Goal: Obtain resource: Obtain resource

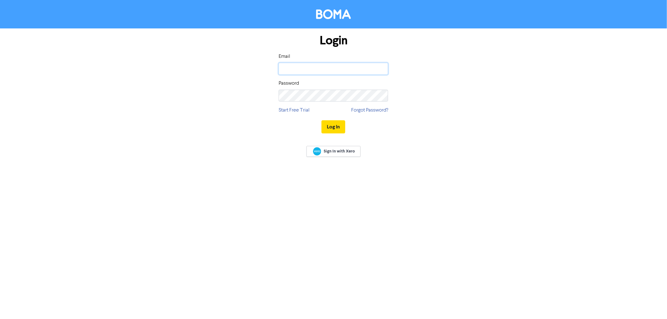
type input "[EMAIL_ADDRESS][DOMAIN_NAME]"
click at [332, 124] on button "Log In" at bounding box center [334, 126] width 24 height 13
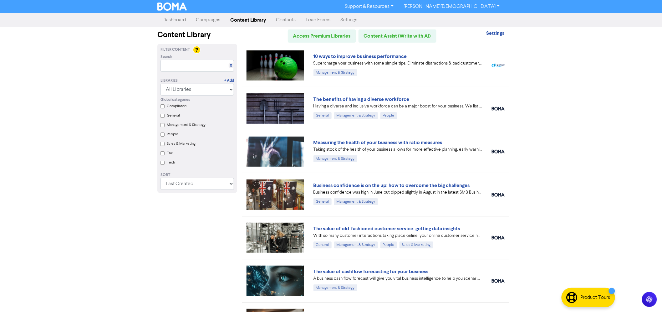
click at [578, 146] on div "Support & Resources Video Tutorials FAQ & Guides Marketing Education Brock Hasl…" at bounding box center [331, 156] width 662 height 312
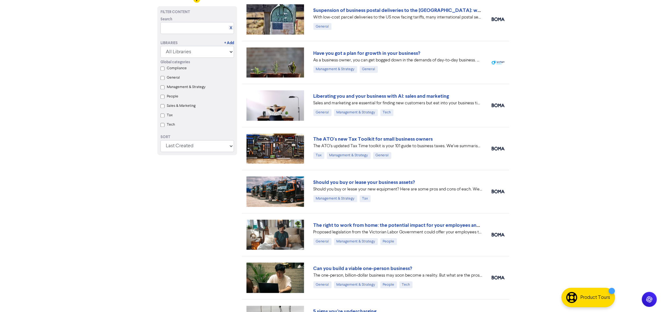
scroll to position [398, 0]
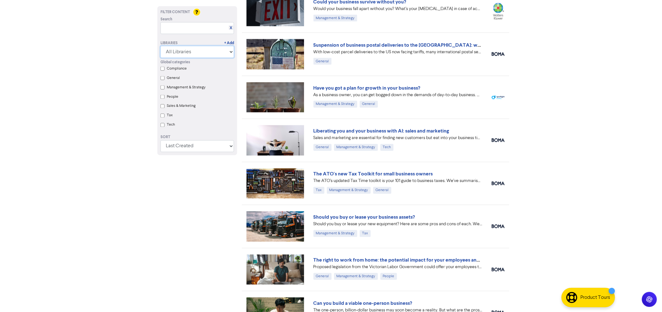
click at [173, 52] on select "All Libraries BOMA Other Partners Xero" at bounding box center [197, 52] width 74 height 12
select select "BOMA"
click at [160, 58] on select "All Libraries BOMA Other Partners Xero" at bounding box center [197, 52] width 74 height 12
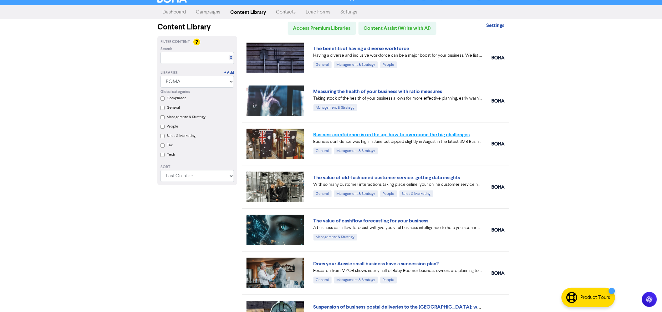
scroll to position [0, 0]
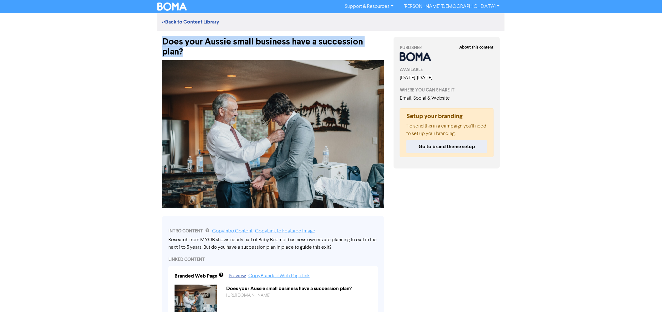
drag, startPoint x: 163, startPoint y: 42, endPoint x: 383, endPoint y: 37, distance: 219.9
click at [383, 37] on div "Does your Aussie small business have a succession plan?" at bounding box center [273, 44] width 222 height 26
copy div "Does your Aussie small business have a succession plan?"
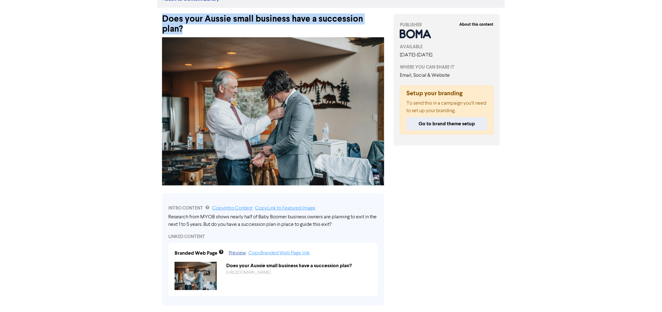
scroll to position [35, 0]
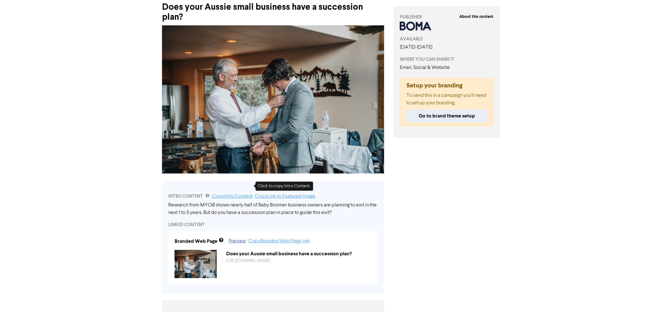
click at [235, 194] on link "Copy Intro Content" at bounding box center [232, 196] width 40 height 5
click at [228, 194] on link "Copy Intro Content" at bounding box center [232, 196] width 40 height 5
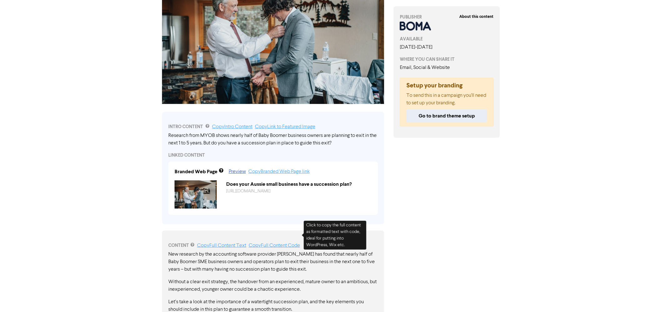
scroll to position [139, 0]
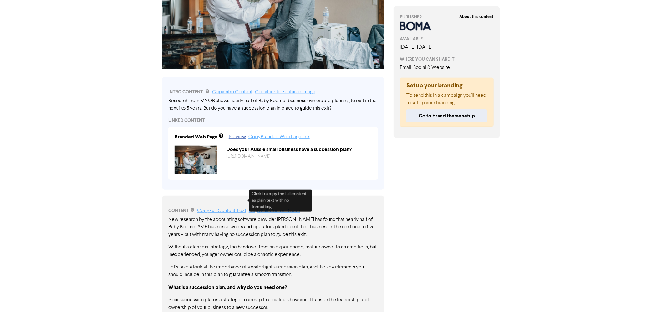
click at [226, 208] on link "Copy Full Content Text" at bounding box center [221, 210] width 49 height 5
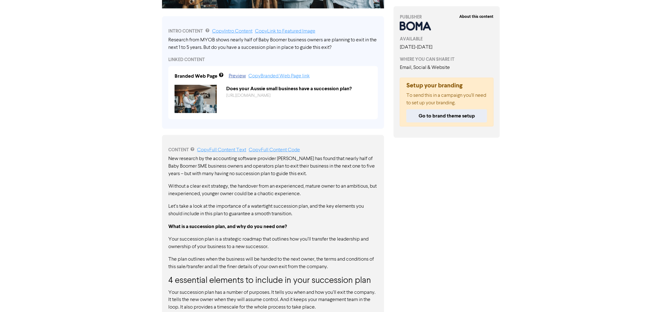
scroll to position [173, 0]
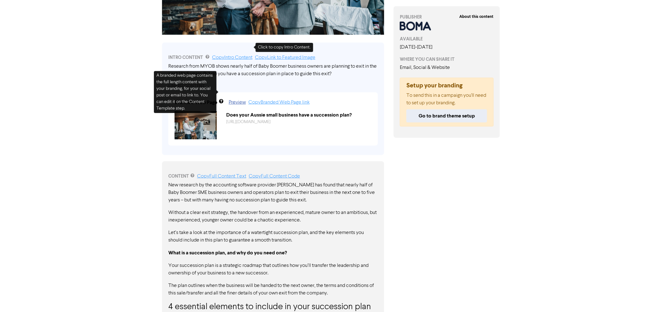
click at [243, 55] on link "Copy Intro Content" at bounding box center [232, 57] width 40 height 5
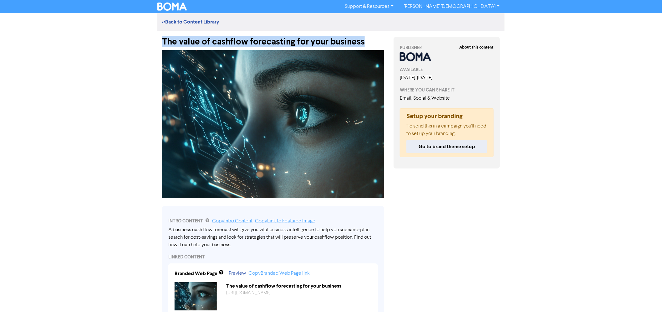
drag, startPoint x: 163, startPoint y: 41, endPoint x: 362, endPoint y: 44, distance: 199.0
click at [362, 44] on div "The value of cashflow forecasting for your business" at bounding box center [273, 39] width 222 height 16
copy div "The value of cashflow forecasting for your business"
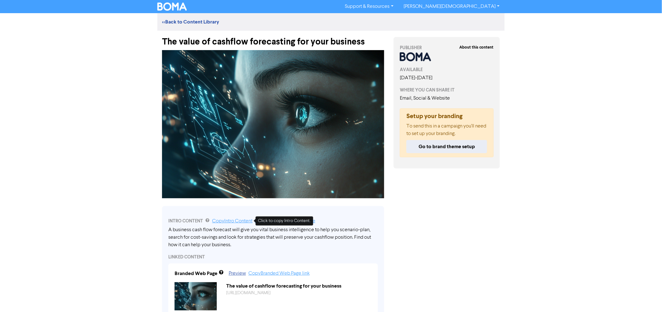
click at [241, 223] on link "Copy Intro Content" at bounding box center [232, 220] width 40 height 5
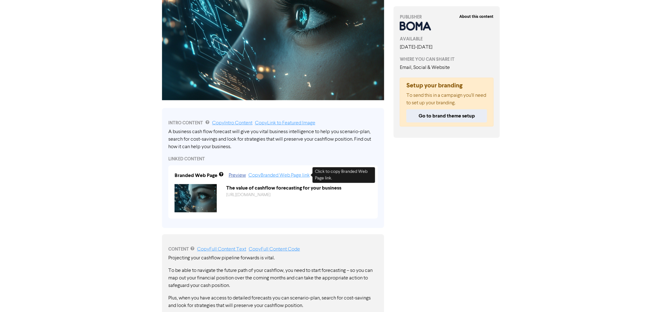
scroll to position [174, 0]
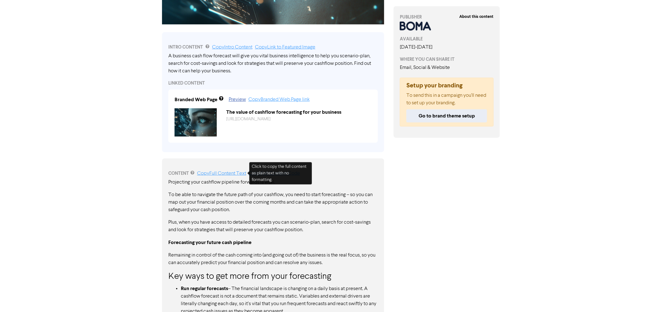
click at [216, 171] on link "Copy Full Content Text" at bounding box center [221, 173] width 49 height 5
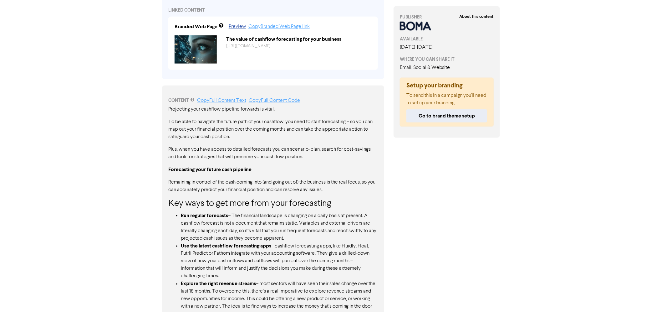
scroll to position [195, 0]
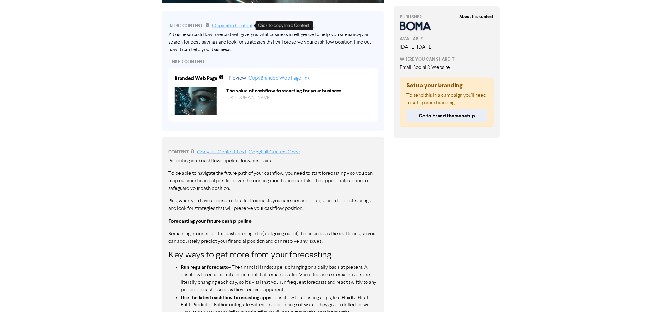
click at [219, 26] on link "Copy Intro Content" at bounding box center [232, 25] width 40 height 5
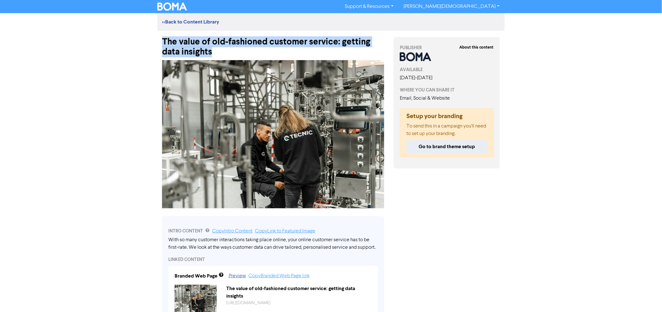
drag, startPoint x: 213, startPoint y: 54, endPoint x: 165, endPoint y: 41, distance: 50.0
click at [165, 41] on div "The value of old-fashioned customer service: getting data insights" at bounding box center [273, 44] width 222 height 26
copy div "The value of old-fashioned customer service: getting data insights"
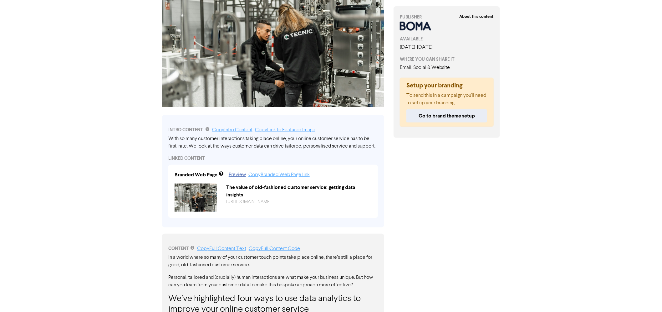
scroll to position [104, 0]
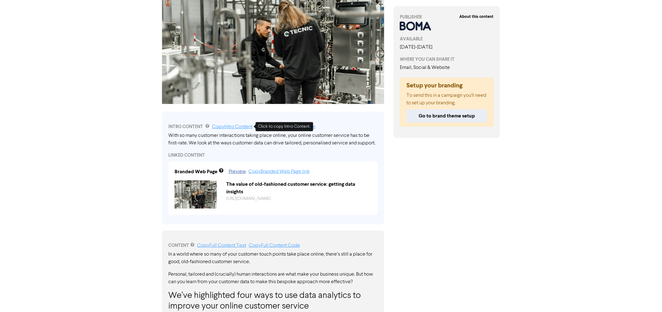
click at [231, 127] on link "Copy Intro Content" at bounding box center [232, 126] width 40 height 5
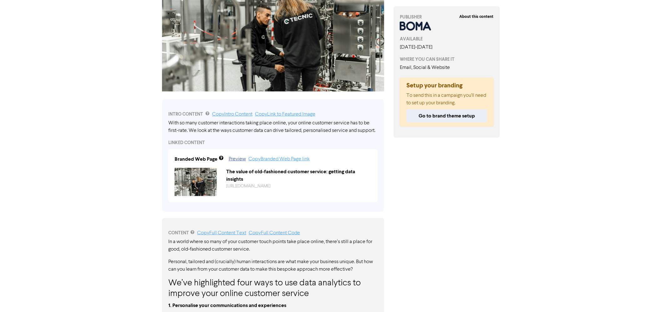
scroll to position [139, 0]
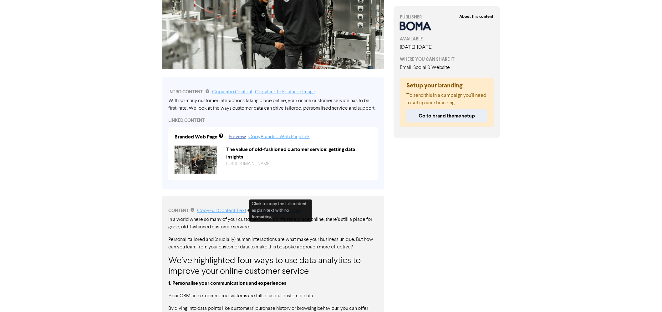
click at [227, 210] on link "Copy Full Content Text" at bounding box center [221, 210] width 49 height 5
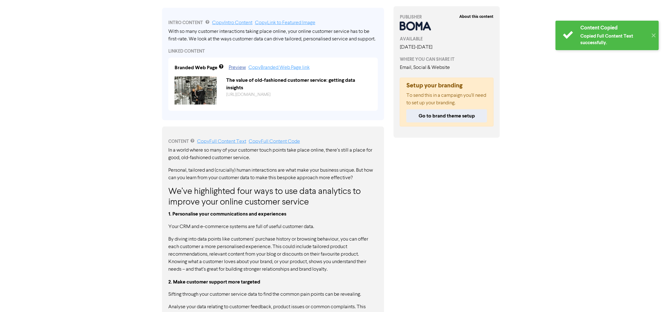
scroll to position [208, 0]
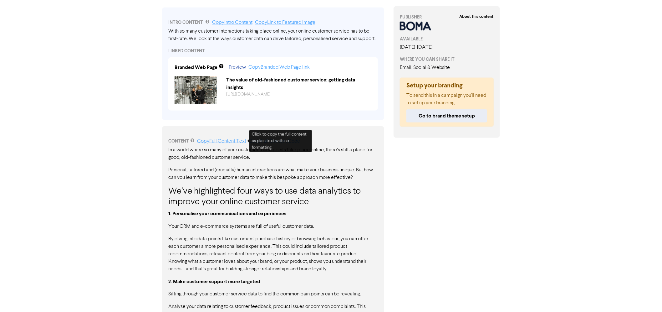
click at [224, 139] on link "Copy Full Content Text" at bounding box center [221, 141] width 49 height 5
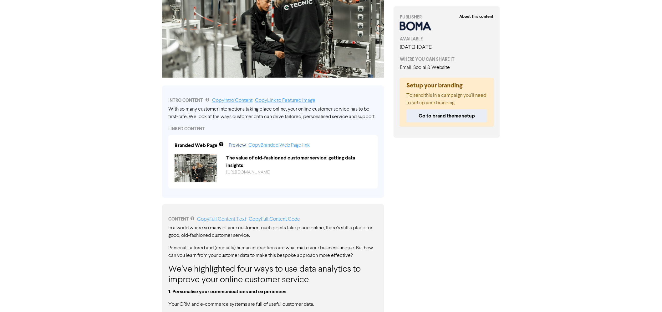
scroll to position [69, 0]
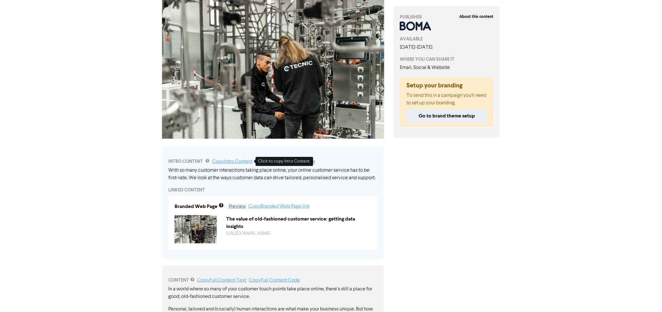
click at [228, 160] on link "Copy Intro Content" at bounding box center [232, 161] width 40 height 5
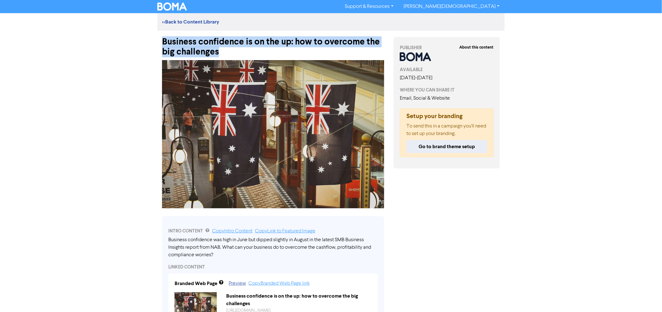
drag, startPoint x: 227, startPoint y: 50, endPoint x: 164, endPoint y: 42, distance: 63.4
click at [164, 42] on div "Business confidence is on the up: how to overcome the big challenges" at bounding box center [273, 44] width 222 height 26
copy div "Business confidence is on the up: how to overcome the big challenges"
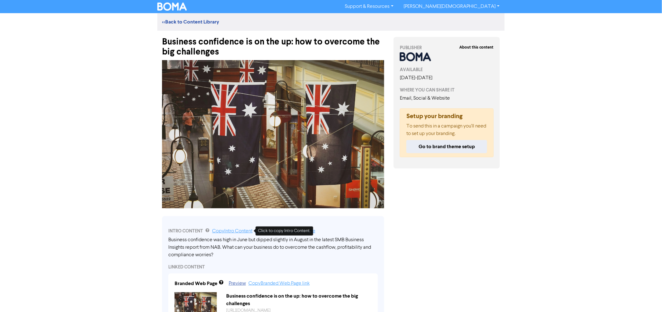
click at [234, 231] on link "Copy Intro Content" at bounding box center [232, 230] width 40 height 5
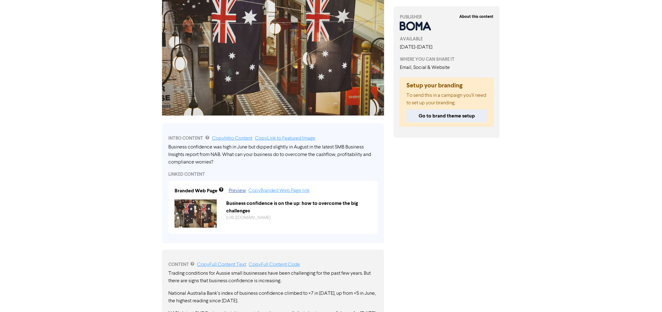
scroll to position [104, 0]
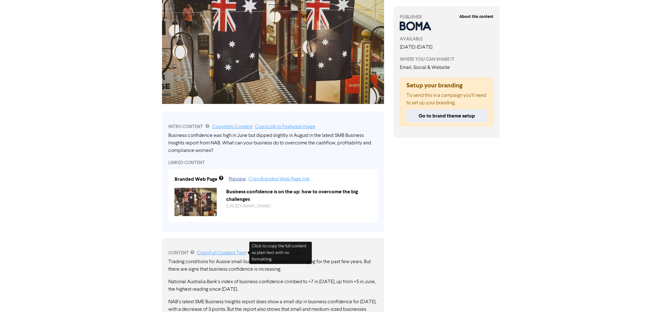
click at [215, 252] on link "Copy Full Content Text" at bounding box center [221, 252] width 49 height 5
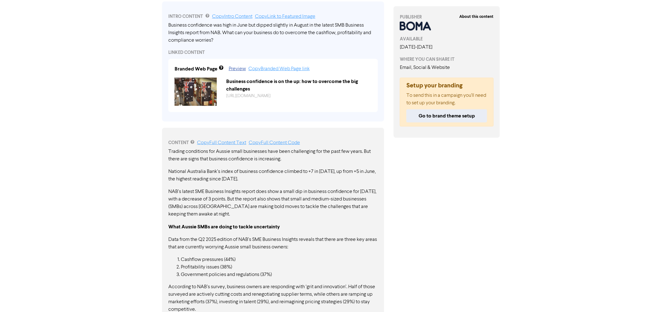
scroll to position [243, 0]
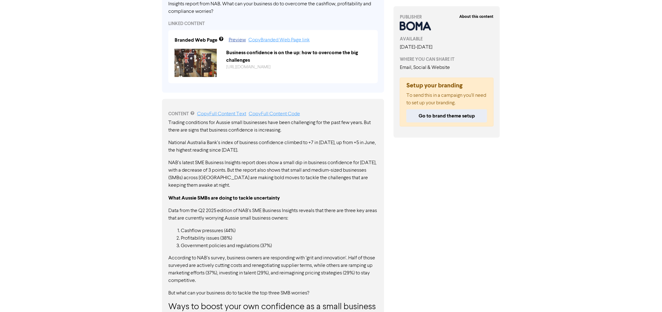
click at [495, 210] on div "About this content PUBLISHER AVAILABLE [DATE] - [DATE] WHERE YOU CAN SHARE IT E…" at bounding box center [447, 188] width 116 height 800
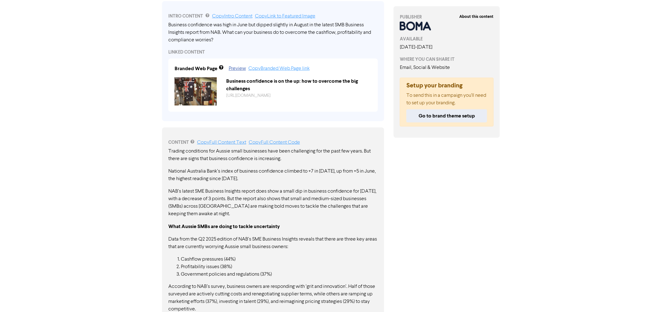
scroll to position [174, 0]
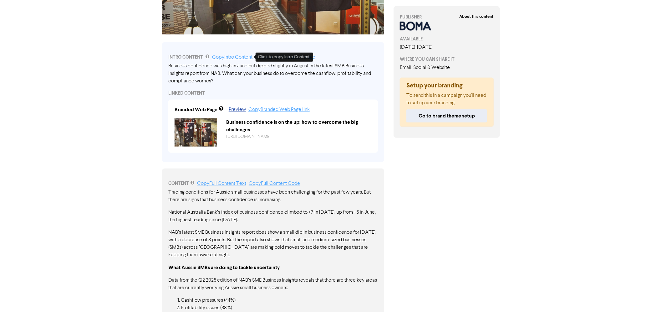
click at [242, 56] on link "Copy Intro Content" at bounding box center [232, 57] width 40 height 5
